Goal: Task Accomplishment & Management: Use online tool/utility

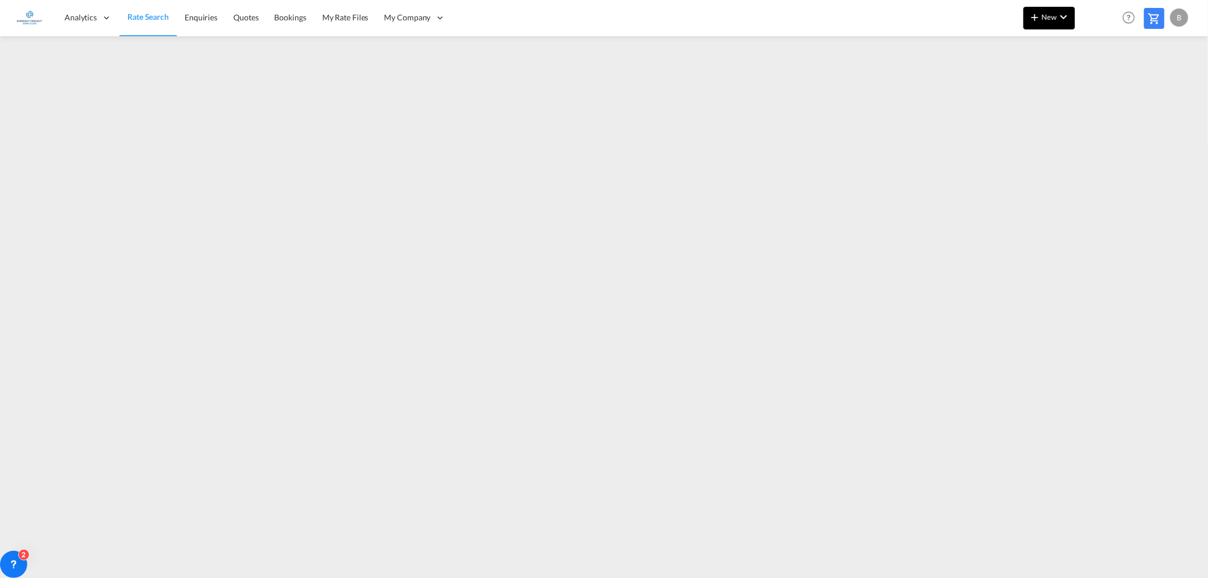
click at [1060, 14] on md-icon "icon-chevron-down" at bounding box center [1064, 17] width 14 height 14
click at [1102, 82] on span "Ratesheet" at bounding box center [1096, 85] width 12 height 23
click at [1057, 16] on md-icon "icon-chevron-down" at bounding box center [1064, 17] width 14 height 14
click at [1102, 87] on span "Ratesheet" at bounding box center [1096, 85] width 12 height 23
